Goal: Task Accomplishment & Management: Complete application form

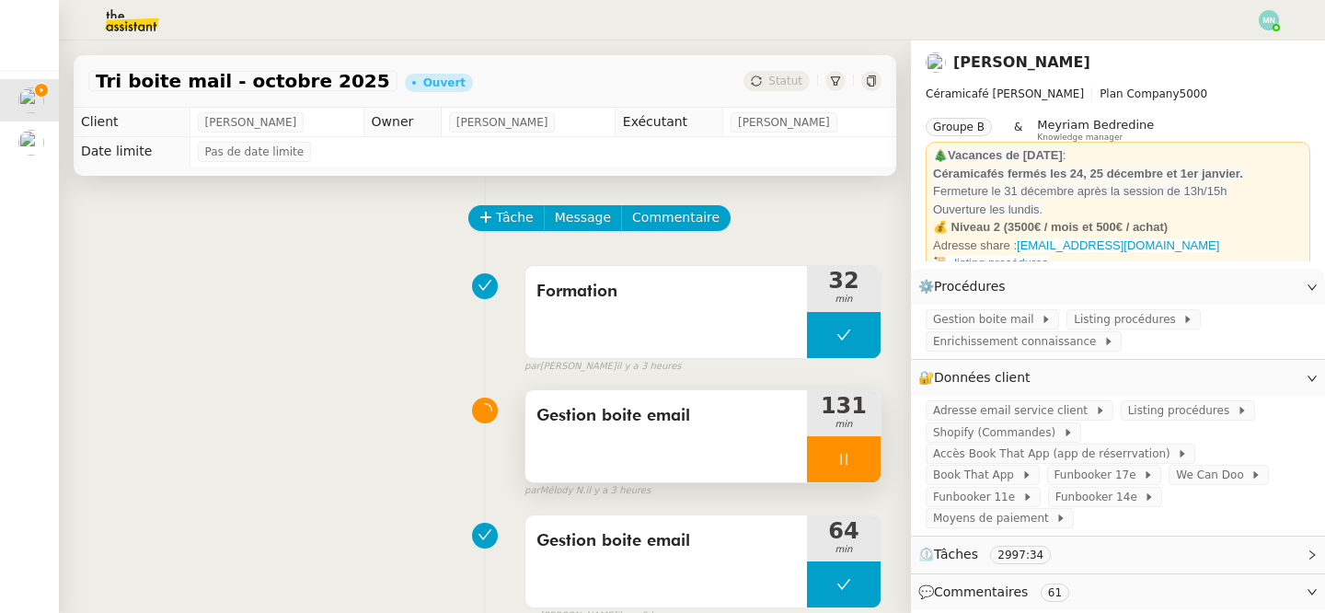
click at [811, 440] on div at bounding box center [844, 459] width 74 height 46
click at [865, 460] on icon at bounding box center [862, 459] width 15 height 15
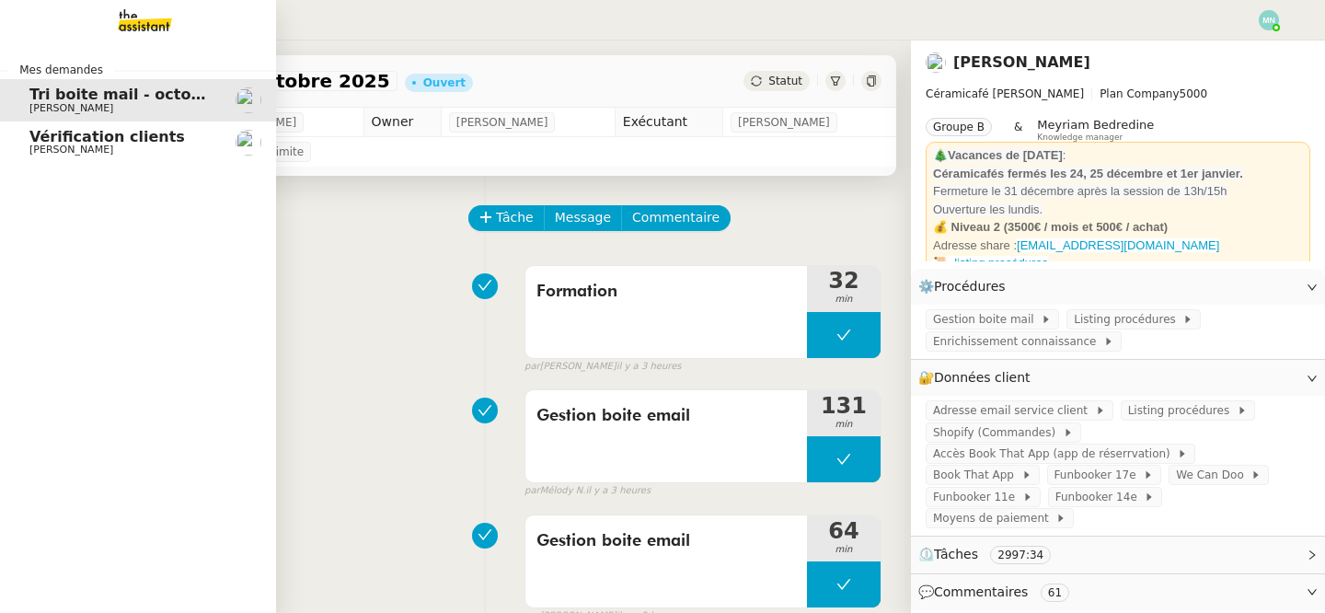
click at [51, 140] on span "Vérification clients" at bounding box center [107, 136] width 156 height 17
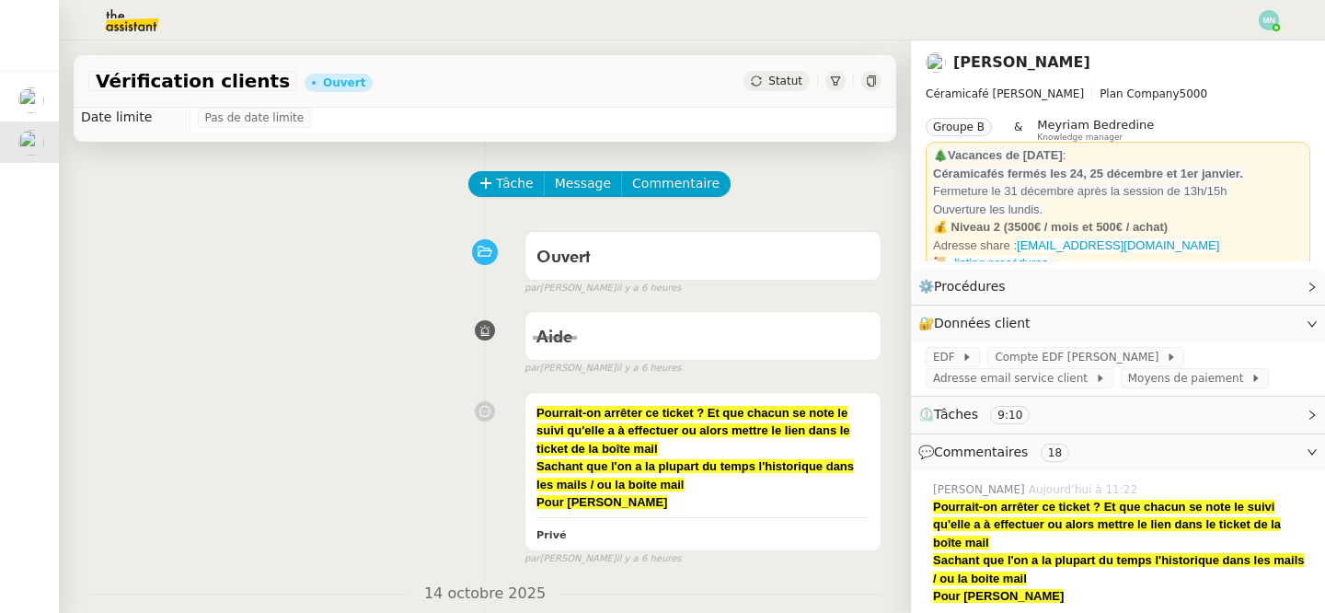
scroll to position [32, 0]
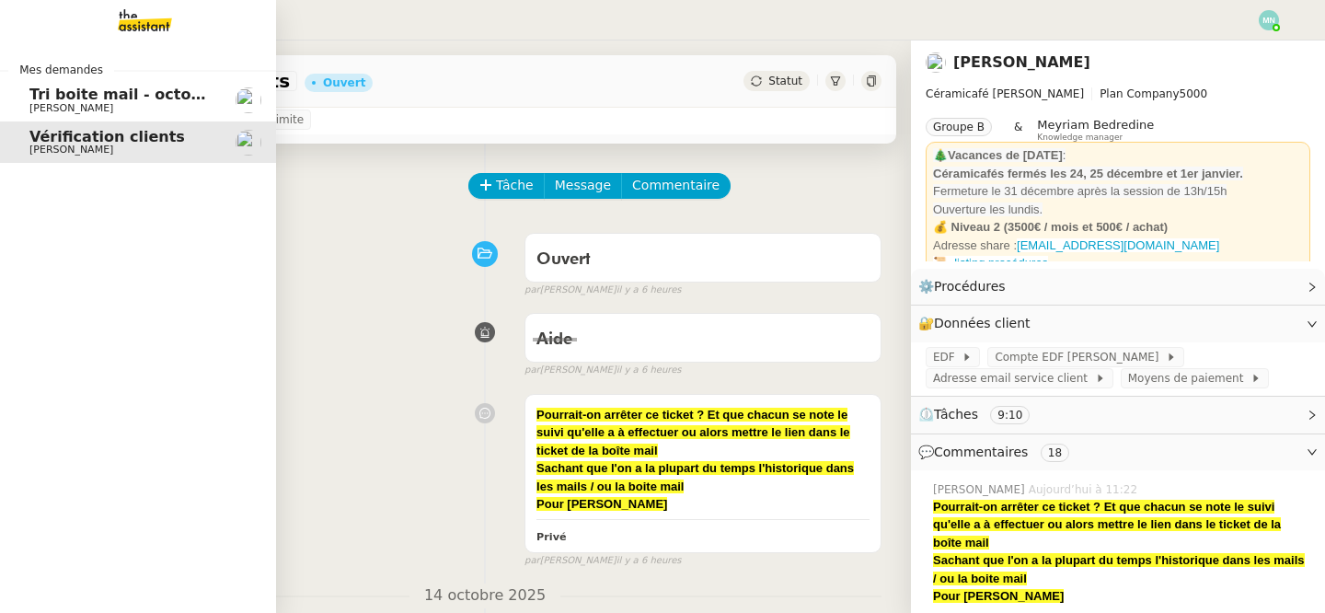
click at [32, 112] on span "[PERSON_NAME]" at bounding box center [71, 108] width 84 height 12
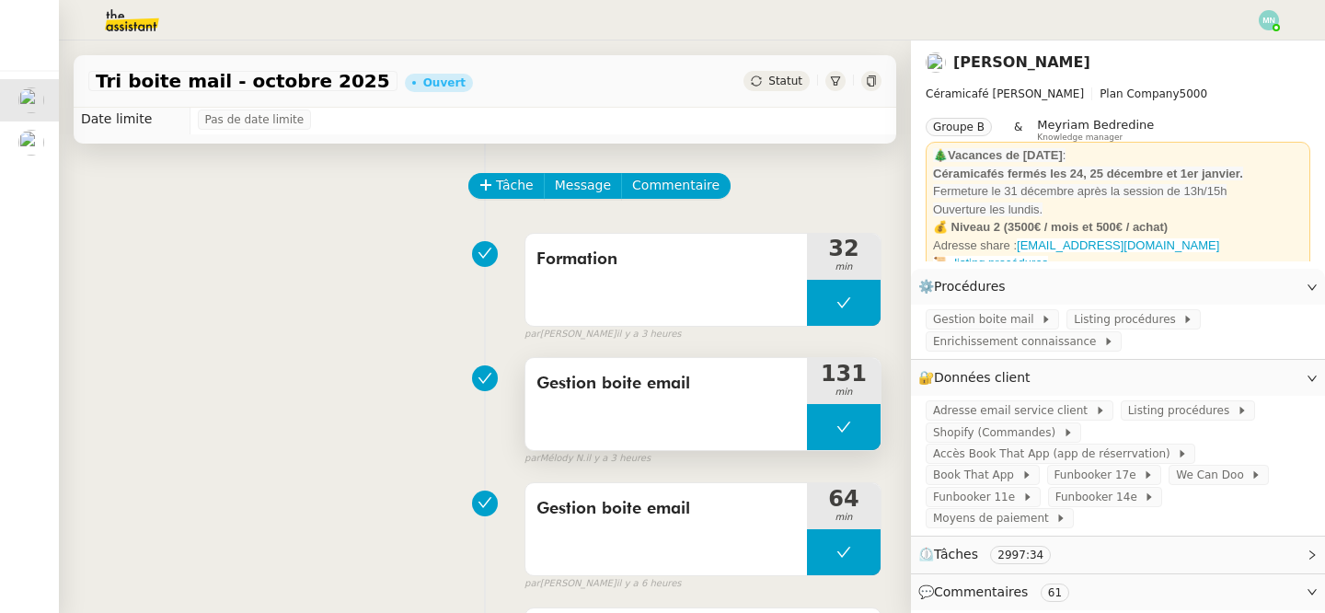
click at [832, 421] on button at bounding box center [844, 427] width 74 height 46
click at [830, 431] on icon at bounding box center [825, 427] width 15 height 15
click at [829, 432] on div at bounding box center [844, 427] width 74 height 46
click at [870, 429] on button at bounding box center [862, 427] width 37 height 46
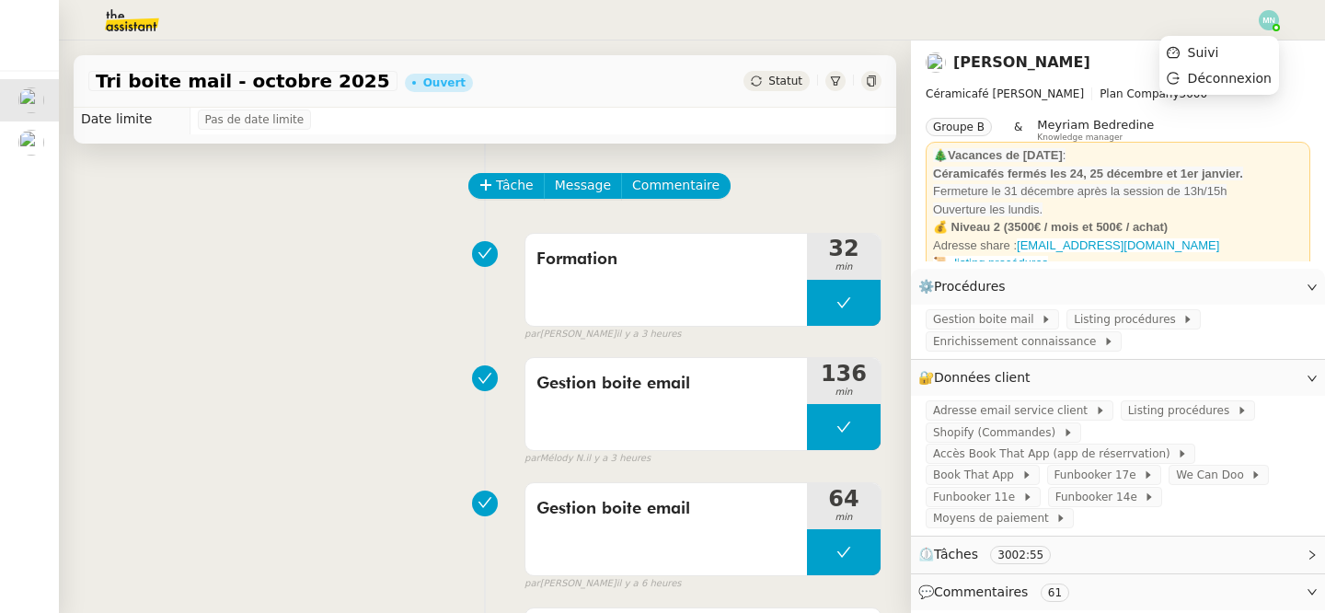
click at [1270, 18] on img at bounding box center [1269, 20] width 20 height 20
click at [1239, 50] on li "Suivi" at bounding box center [1219, 53] width 120 height 26
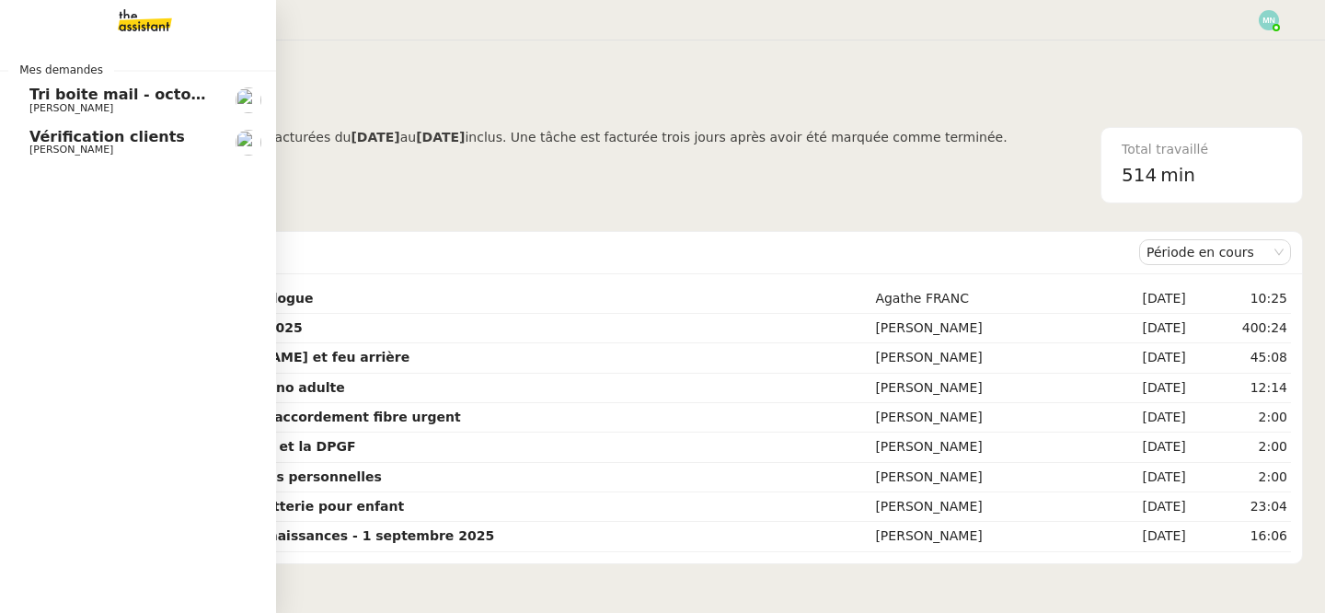
click at [61, 108] on span "[PERSON_NAME]" at bounding box center [71, 108] width 84 height 12
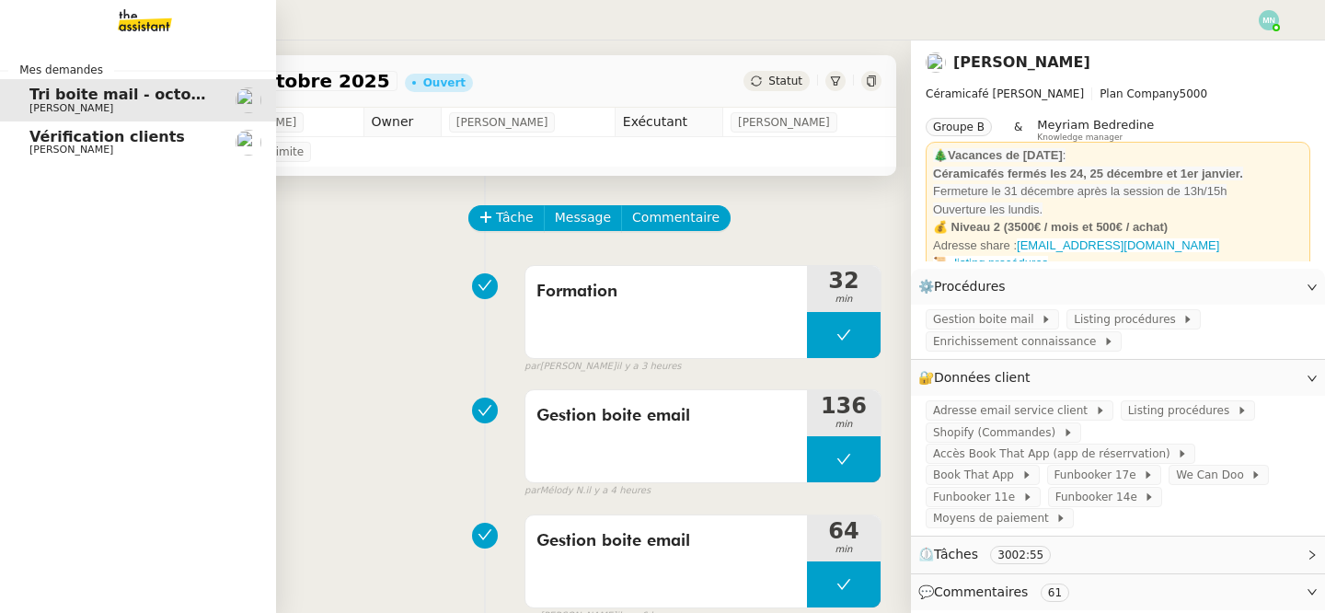
click at [113, 156] on span "[PERSON_NAME]" at bounding box center [71, 150] width 84 height 12
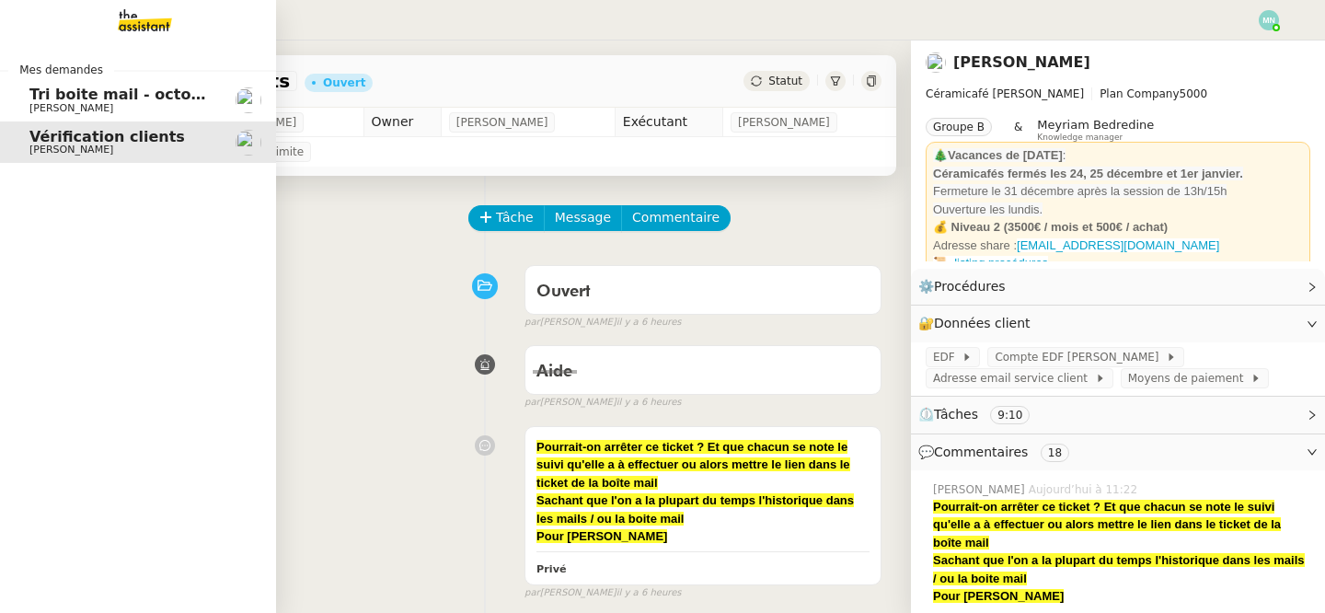
click at [40, 103] on span "[PERSON_NAME]" at bounding box center [71, 108] width 84 height 12
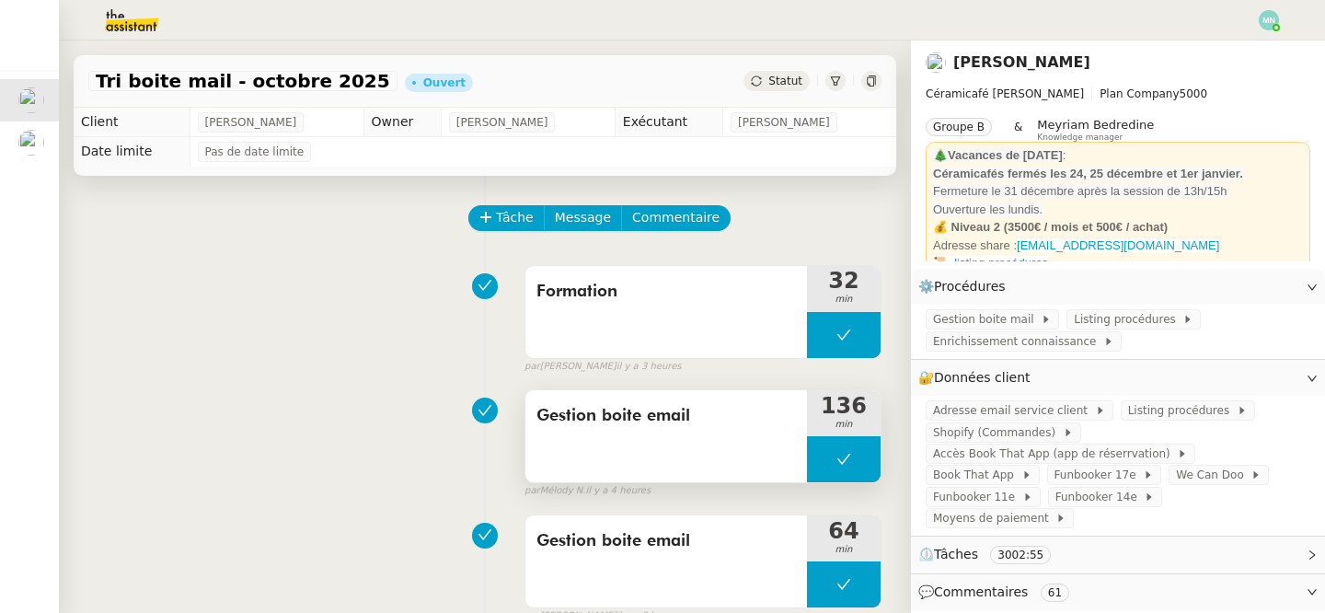
click at [825, 460] on button at bounding box center [844, 459] width 74 height 46
click at [824, 454] on icon at bounding box center [825, 459] width 15 height 15
click at [831, 444] on div at bounding box center [844, 459] width 74 height 46
click at [870, 444] on button at bounding box center [862, 459] width 37 height 46
click at [775, 83] on span "Statut" at bounding box center [785, 81] width 34 height 13
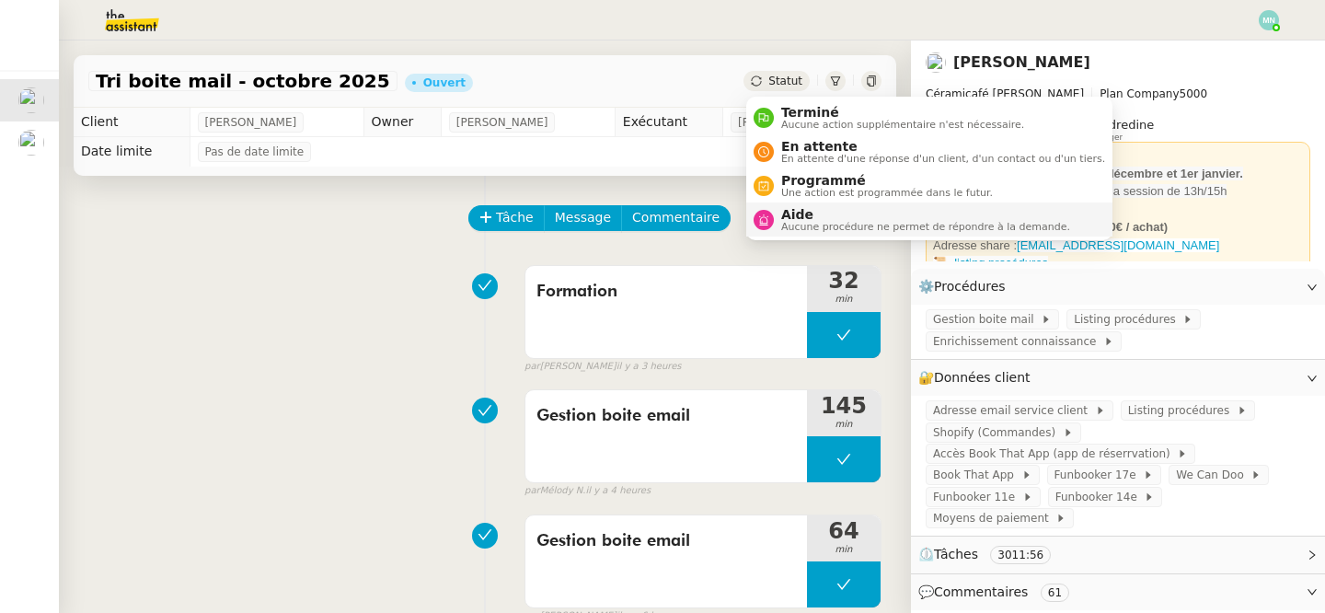
click at [803, 222] on span "Aucune procédure ne permet de répondre à la demande." at bounding box center [925, 227] width 289 height 10
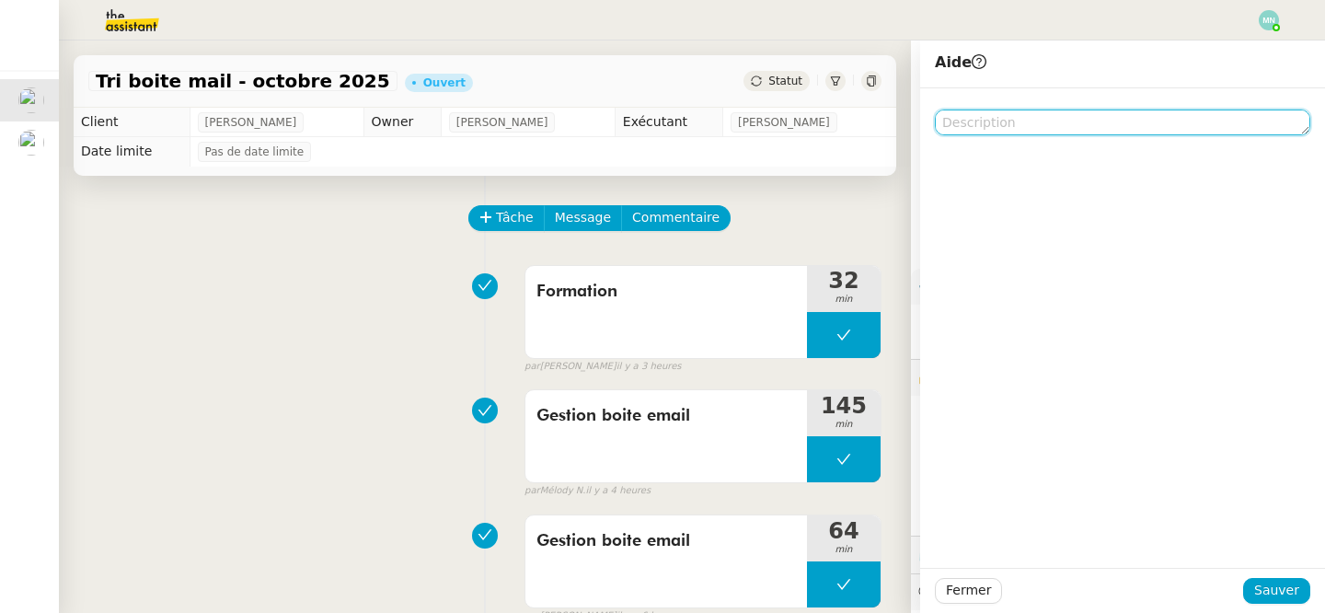
click at [1002, 119] on textarea at bounding box center [1122, 122] width 375 height 26
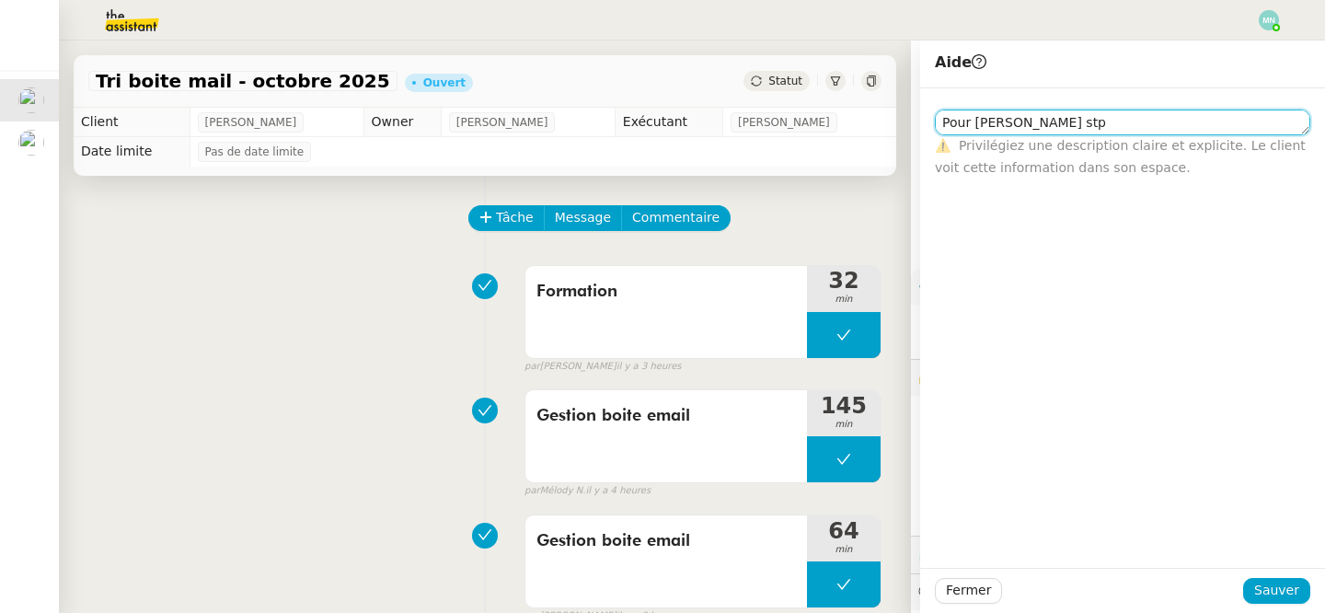
scroll to position [1, 0]
drag, startPoint x: 1070, startPoint y: 131, endPoint x: 857, endPoint y: 130, distance: 213.5
click at [856, 130] on app-ticket "Tri boite mail - [DATE] Ouvert Statut Client [PERSON_NAME] Owner [PERSON_NAME] …" at bounding box center [692, 326] width 1266 height 572
type textarea "Pour [PERSON_NAME] stp"
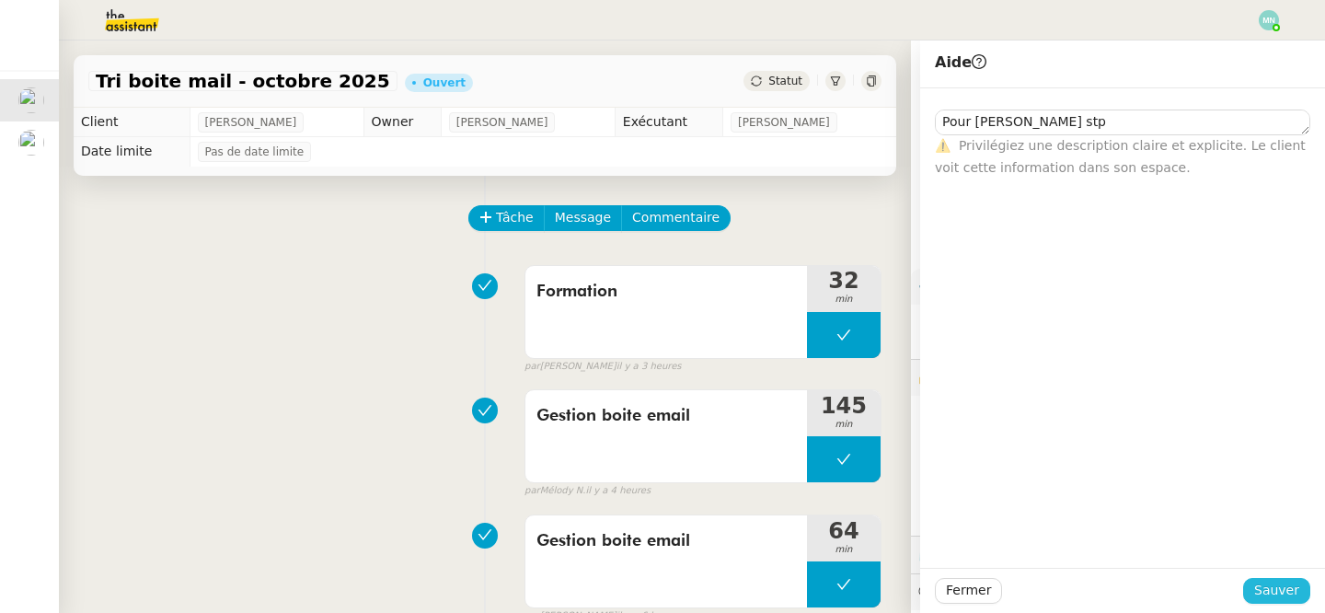
click at [1284, 591] on span "Sauver" at bounding box center [1276, 590] width 45 height 21
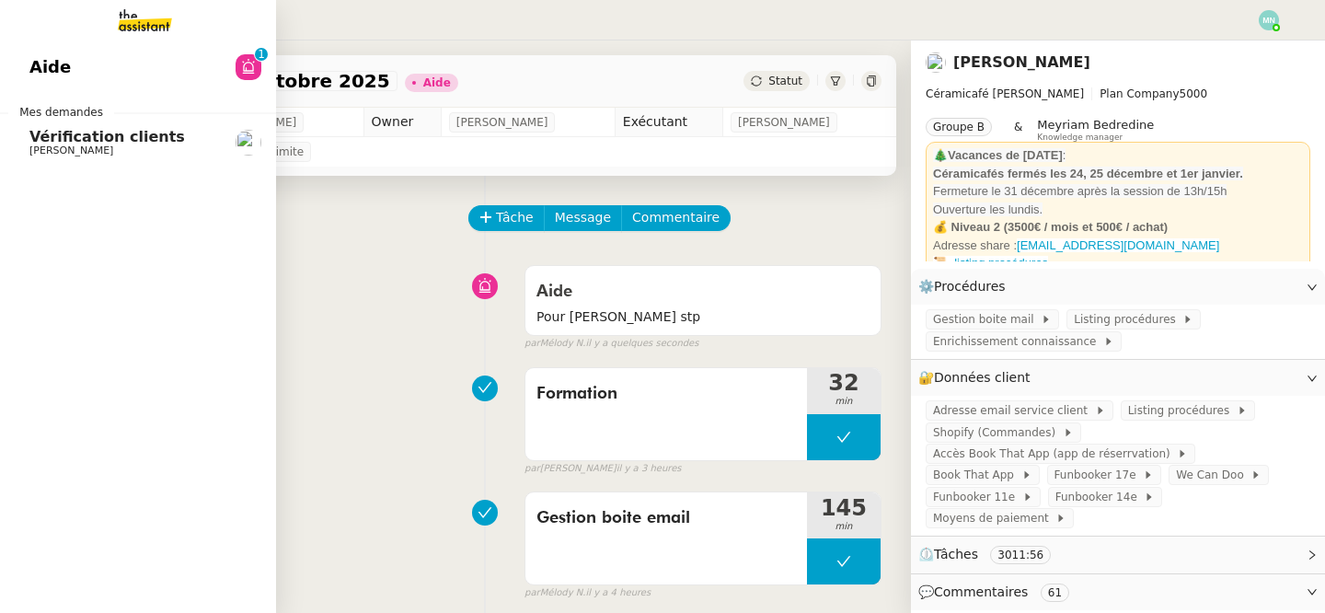
click at [34, 145] on span "[PERSON_NAME]" at bounding box center [71, 150] width 84 height 12
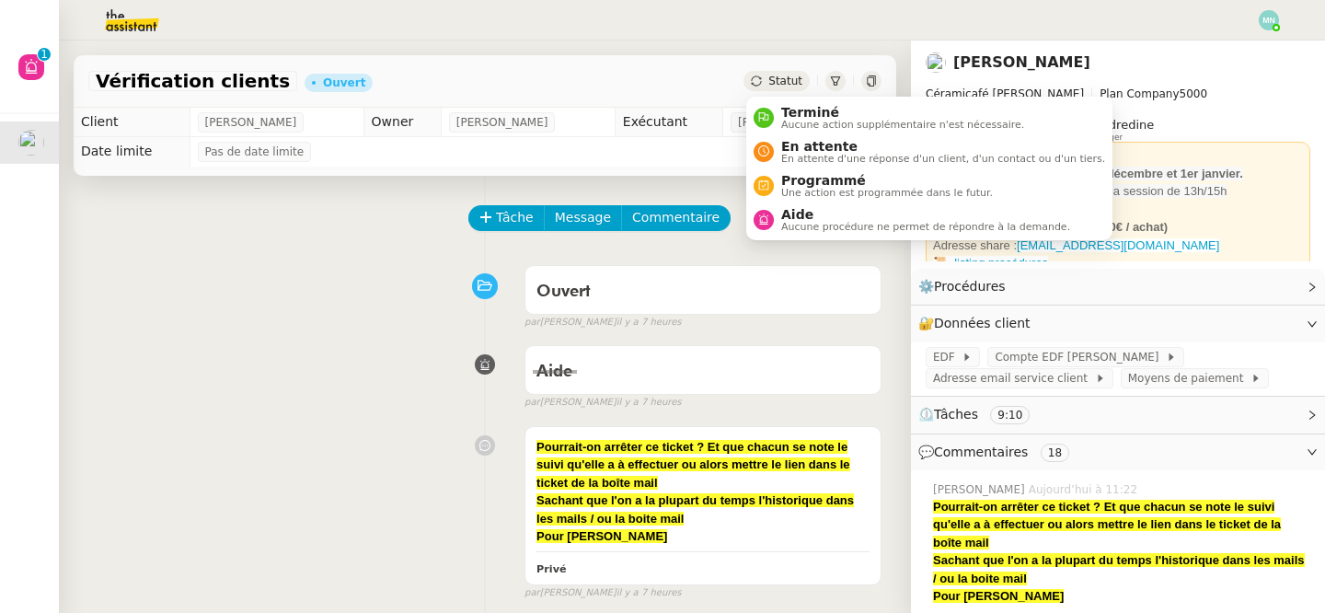
click at [783, 78] on span "Statut" at bounding box center [785, 81] width 34 height 13
click at [826, 222] on span "Aucune procédure ne permet de répondre à la demande." at bounding box center [925, 227] width 289 height 10
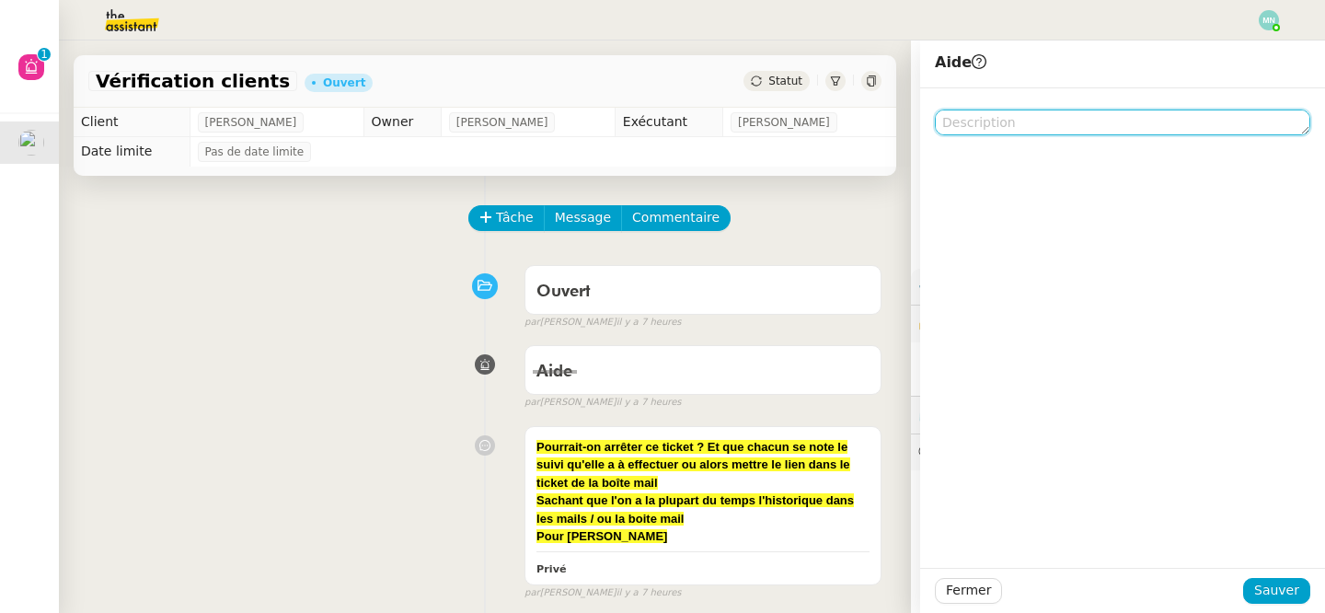
click at [976, 116] on textarea at bounding box center [1122, 122] width 375 height 26
paste textarea "Pour [PERSON_NAME] stp"
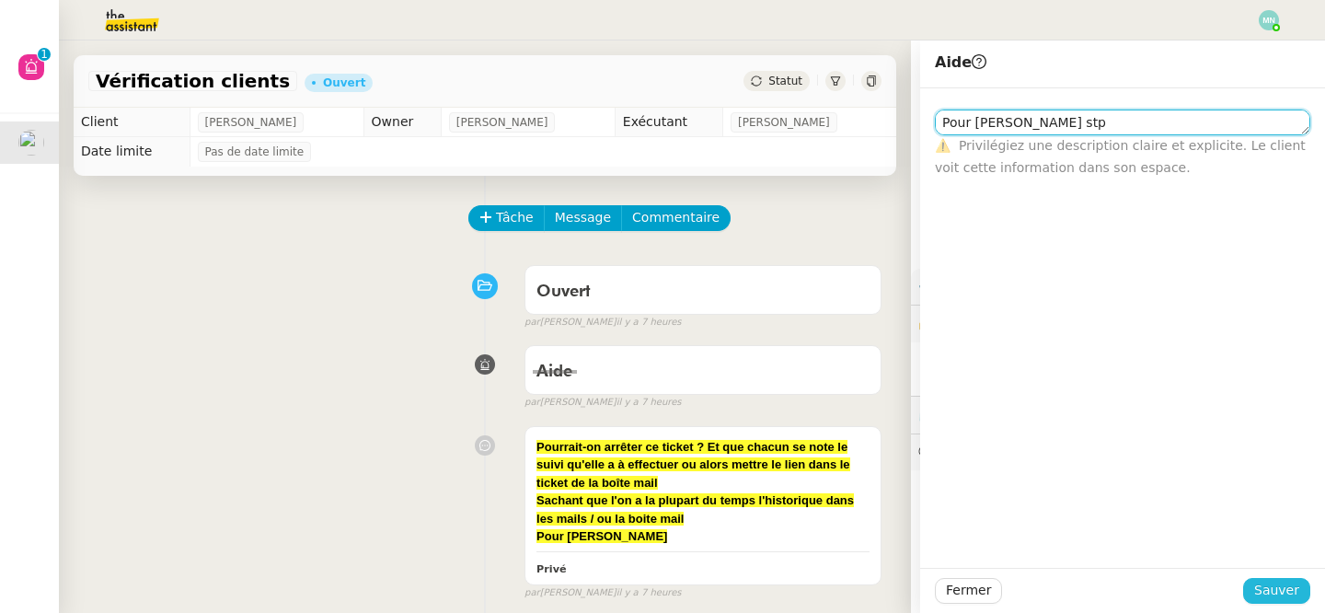
type textarea "Pour [PERSON_NAME] stp"
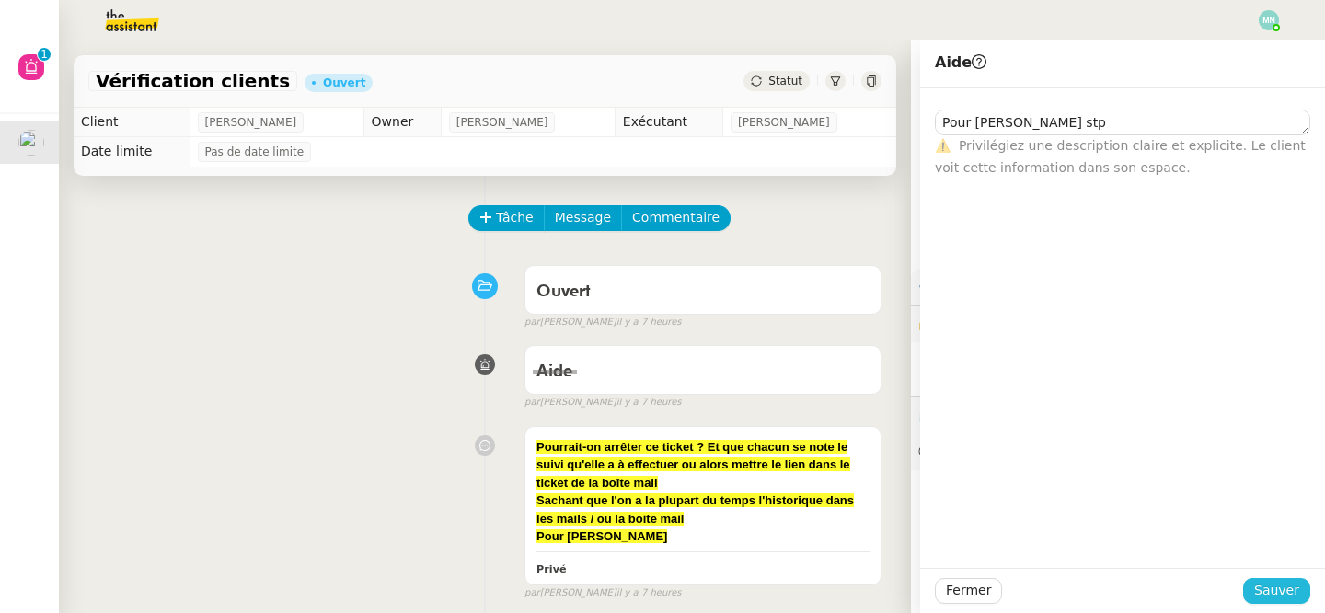
click at [1285, 580] on span "Sauver" at bounding box center [1276, 590] width 45 height 21
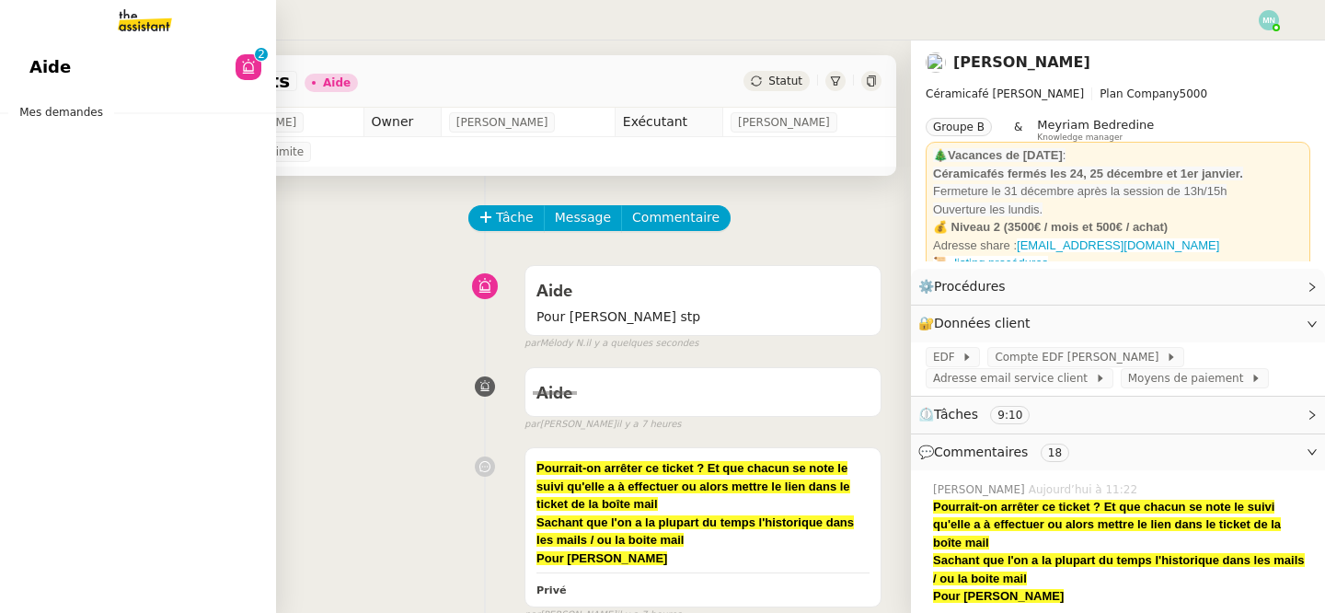
click at [34, 63] on span "Aide" at bounding box center [49, 67] width 41 height 28
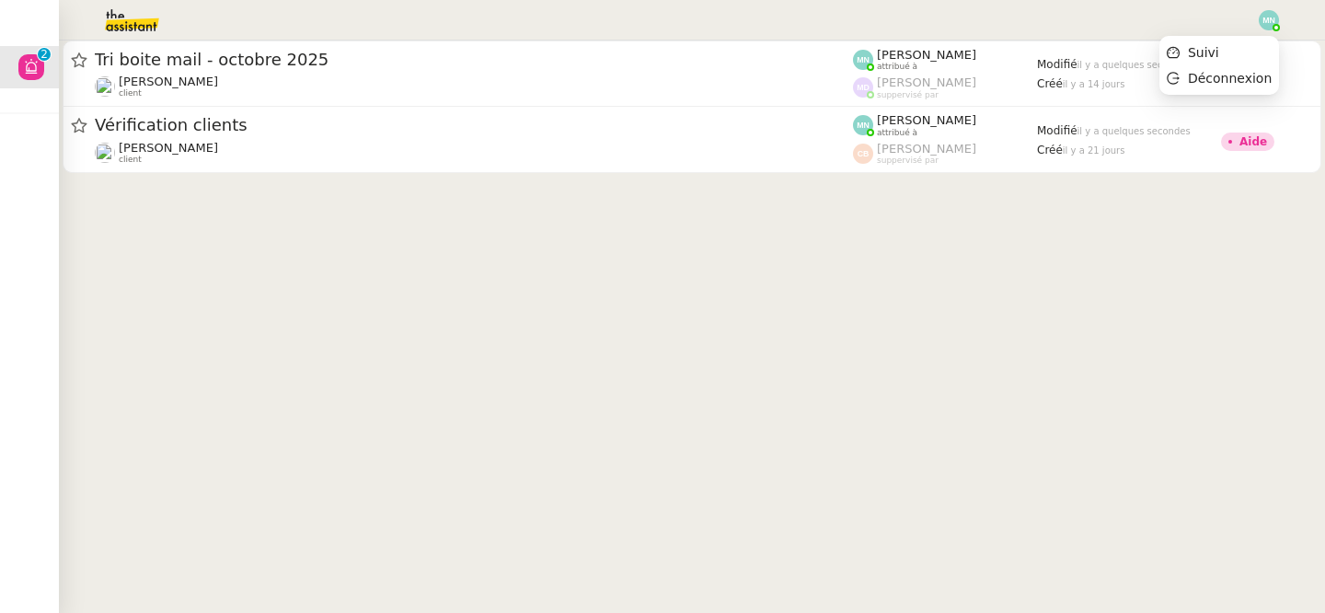
click at [1263, 18] on img at bounding box center [1269, 20] width 20 height 20
click at [1234, 52] on li "Suivi" at bounding box center [1219, 53] width 120 height 26
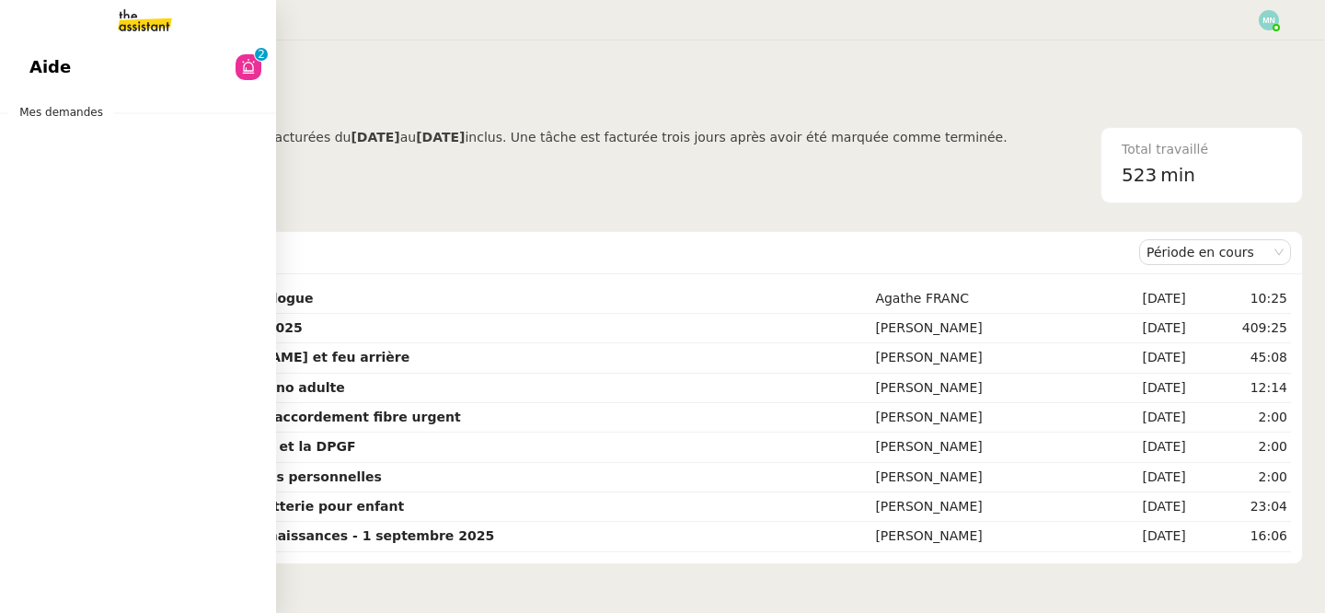
click at [51, 66] on span "Aide" at bounding box center [49, 67] width 41 height 28
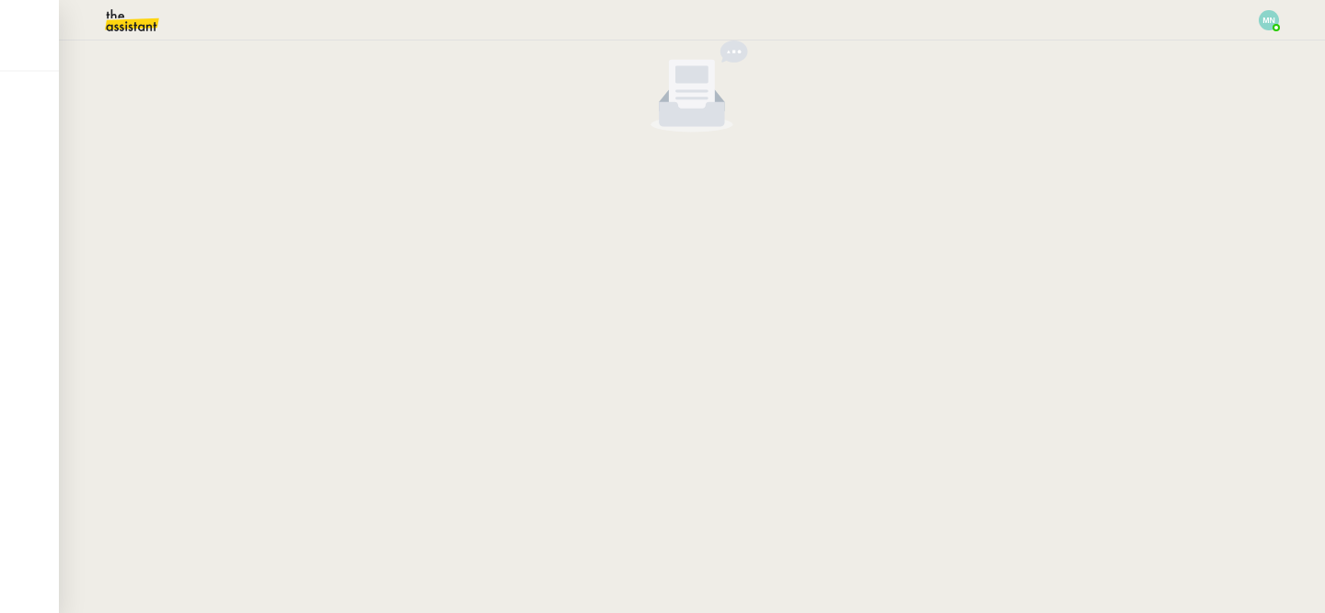
click at [106, 18] on img at bounding box center [117, 20] width 143 height 40
